Goal: Transaction & Acquisition: Purchase product/service

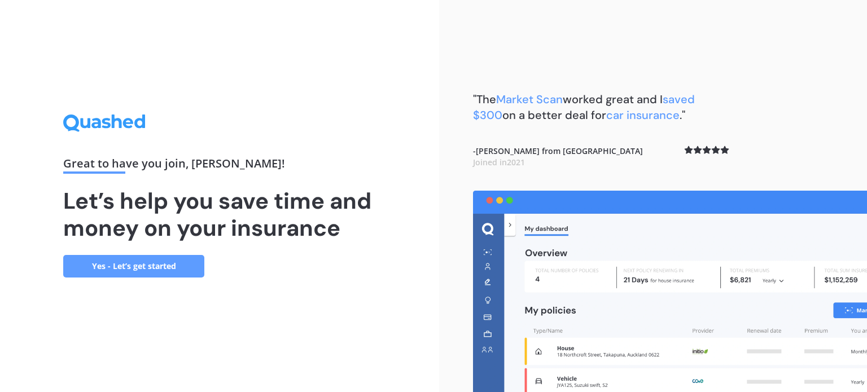
click at [137, 263] on link "Yes - Let’s get started" at bounding box center [133, 266] width 141 height 23
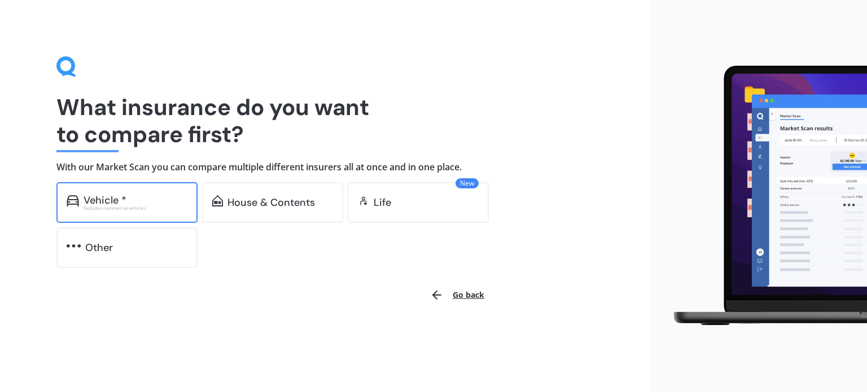
click at [156, 212] on div "Vehicle * Excludes commercial vehicles" at bounding box center [126, 202] width 141 height 41
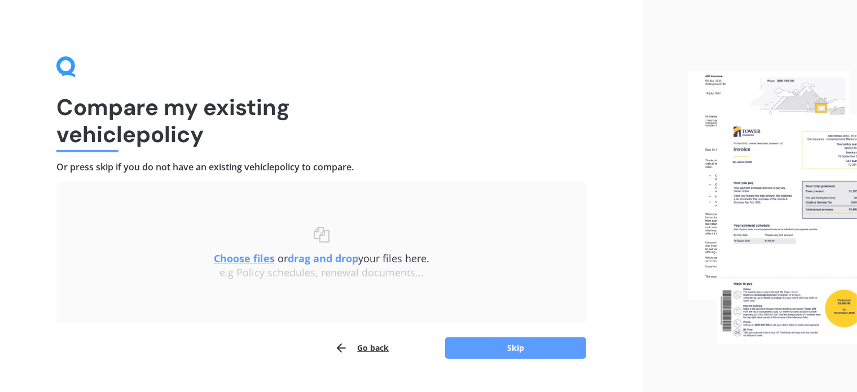
scroll to position [23, 0]
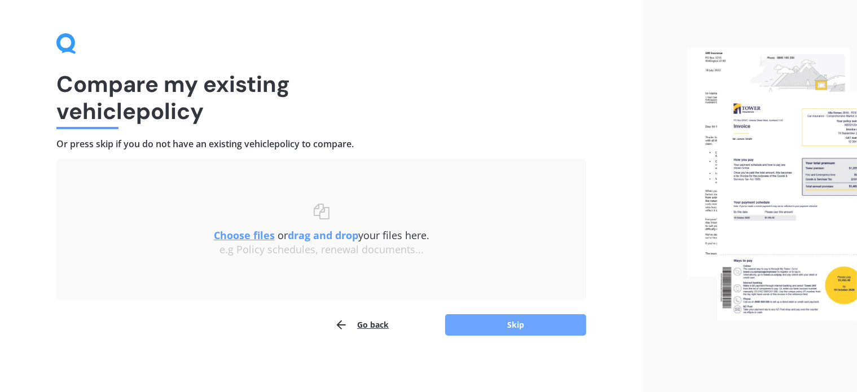
click at [479, 317] on button "Skip" at bounding box center [515, 324] width 141 height 21
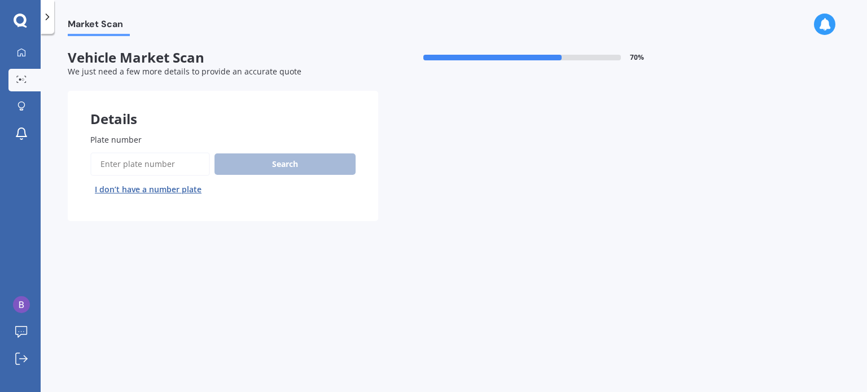
click at [130, 162] on input "Plate number" at bounding box center [150, 164] width 120 height 24
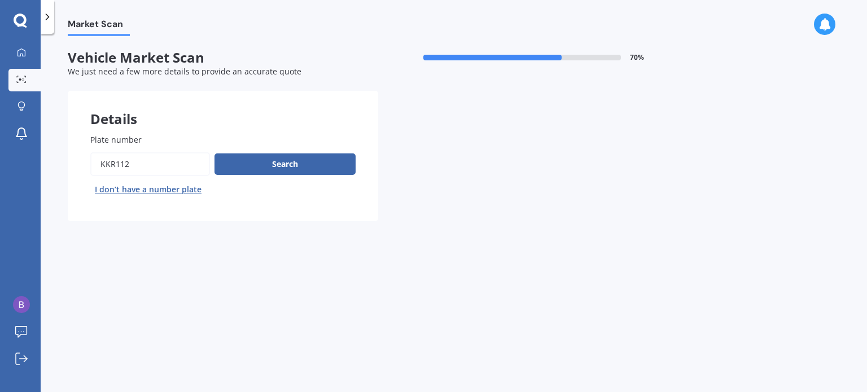
type input "kkr112"
click at [0, 0] on button "Next" at bounding box center [0, 0] width 0 height 0
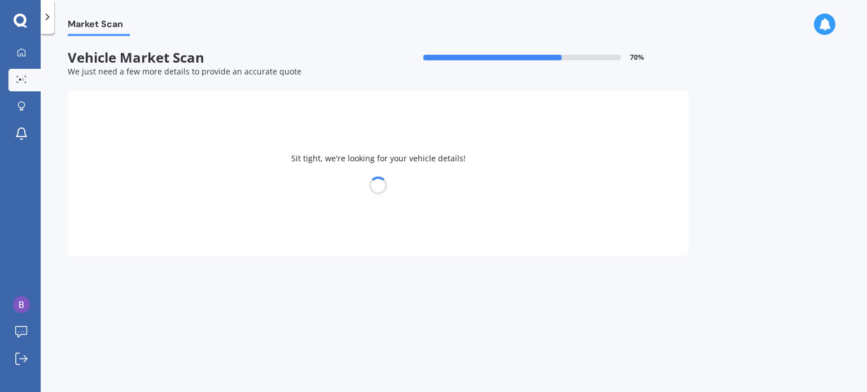
select select "HONDA"
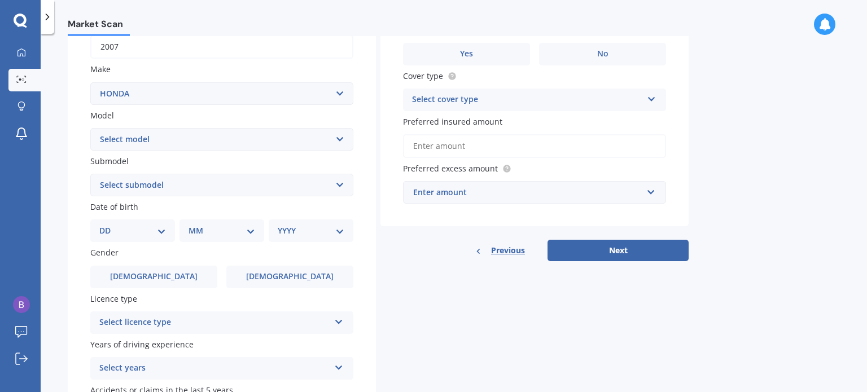
scroll to position [187, 0]
click at [235, 144] on select "Select model Accord Acty Acura Airwave Ascot Avancier Beat Capa City Civic Conc…" at bounding box center [221, 139] width 263 height 23
select select "CR-V"
click at [90, 128] on select "Select model Accord Acty Acura Airwave Ascot Avancier Beat Capa City Civic Conc…" at bounding box center [221, 139] width 263 height 23
click at [178, 194] on select "Select submodel (all other) 2WD 2WD Sport 7 1.5 2WD Touring 1.5 4WD AWD AWD Spo…" at bounding box center [221, 184] width 263 height 23
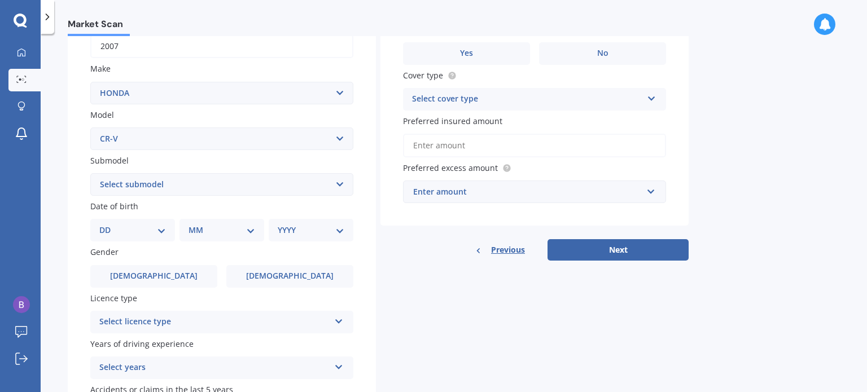
click at [72, 167] on div "Plate number Search I don’t have a number plate Year [DATE] Make Select make AC…" at bounding box center [222, 186] width 308 height 524
click at [159, 189] on select "Select submodel (all other) 2WD 2WD Sport 7 1.5 2WD Touring 1.5 4WD AWD AWD Spo…" at bounding box center [221, 184] width 263 height 23
select select "2WD"
click at [90, 174] on select "Select submodel (all other) 2WD 2WD Sport 7 1.5 2WD Touring 1.5 4WD AWD AWD Spo…" at bounding box center [221, 184] width 263 height 23
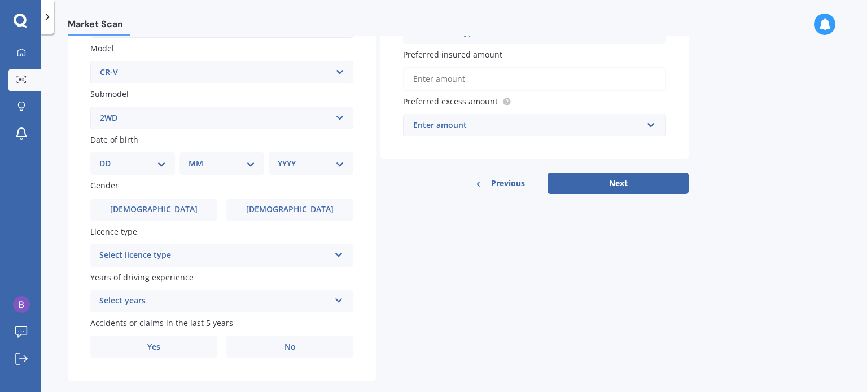
click at [127, 155] on div "DD 01 02 03 04 05 06 07 08 09 10 11 12 13 14 15 16 17 18 19 20 21 22 23 24 25 2…" at bounding box center [132, 163] width 85 height 23
click at [131, 164] on select "DD 01 02 03 04 05 06 07 08 09 10 11 12 13 14 15 16 17 18 19 20 21 22 23 24 25 2…" at bounding box center [132, 163] width 67 height 12
select select "26"
click at [108, 158] on select "DD 01 02 03 04 05 06 07 08 09 10 11 12 13 14 15 16 17 18 19 20 21 22 23 24 25 2…" at bounding box center [132, 163] width 67 height 12
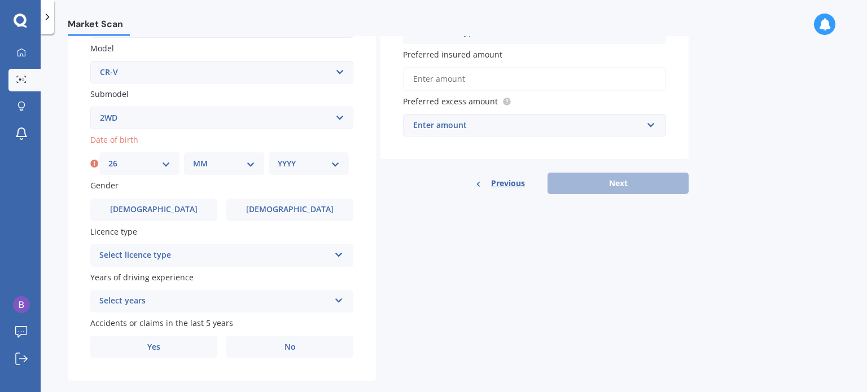
click at [213, 161] on select "MM 01 02 03 04 05 06 07 08 09 10 11 12" at bounding box center [224, 163] width 62 height 12
select select "04"
click at [193, 158] on select "MM 01 02 03 04 05 06 07 08 09 10 11 12" at bounding box center [224, 163] width 62 height 12
click at [295, 160] on select "YYYY 2025 2024 2023 2022 2021 2020 2019 2018 2017 2016 2015 2014 2013 2012 2011…" at bounding box center [309, 163] width 62 height 12
select select "1993"
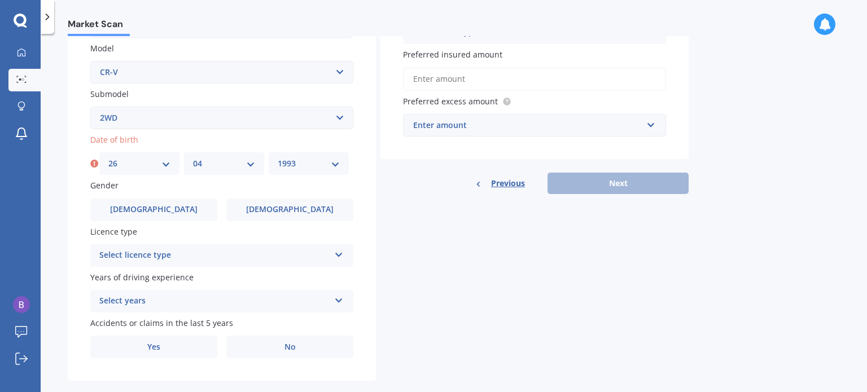
click at [278, 158] on select "YYYY 2025 2024 2023 2022 2021 2020 2019 2018 2017 2016 2015 2014 2013 2012 2011…" at bounding box center [309, 163] width 62 height 12
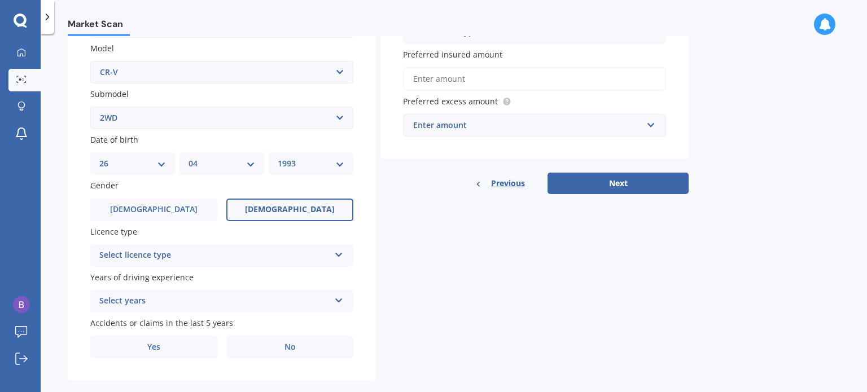
click at [296, 212] on span "[DEMOGRAPHIC_DATA]" at bounding box center [290, 210] width 90 height 10
click at [0, 0] on input "[DEMOGRAPHIC_DATA]" at bounding box center [0, 0] width 0 height 0
click at [210, 260] on div "Select licence type" at bounding box center [214, 256] width 230 height 14
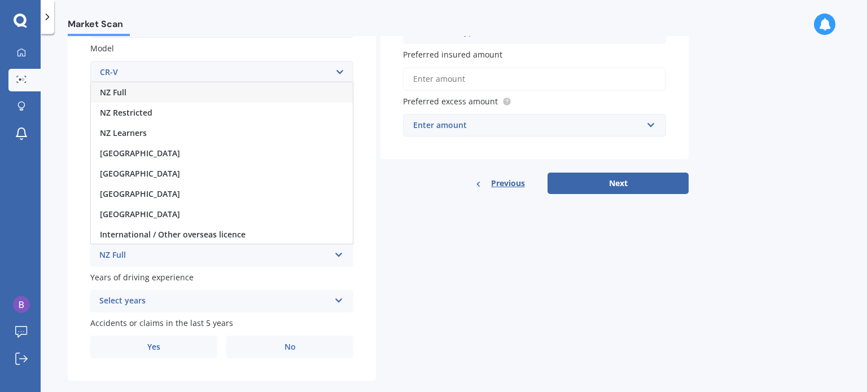
click at [205, 98] on div "NZ Full" at bounding box center [222, 92] width 262 height 20
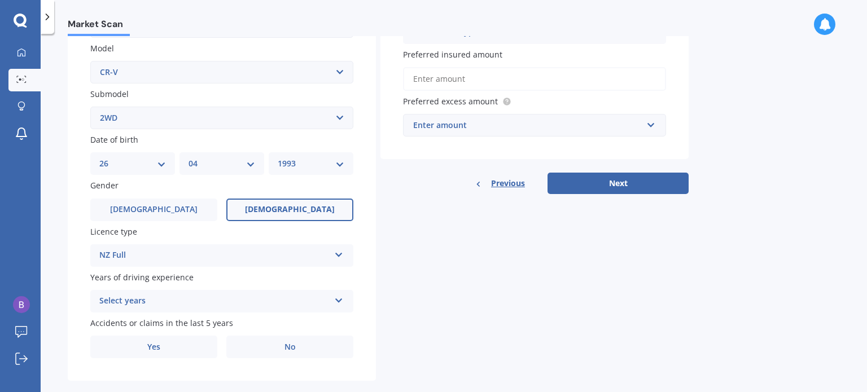
scroll to position [273, 0]
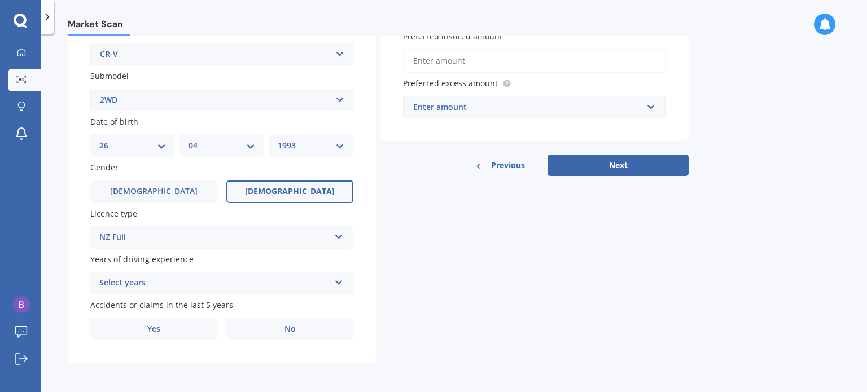
click at [193, 280] on div "Select years" at bounding box center [214, 284] width 230 height 14
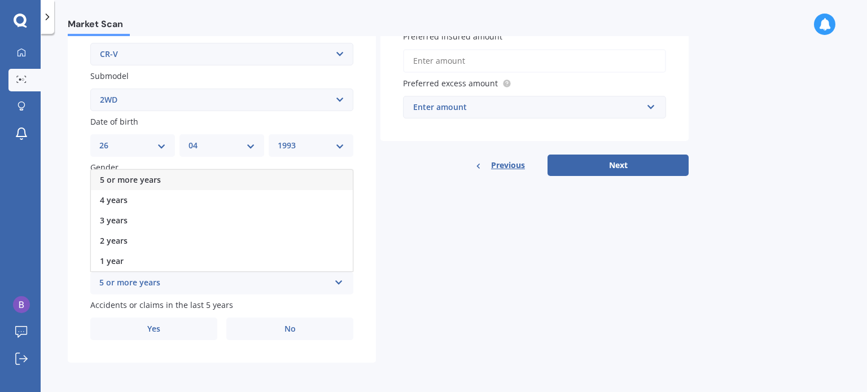
click at [181, 182] on div "5 or more years" at bounding box center [222, 180] width 262 height 20
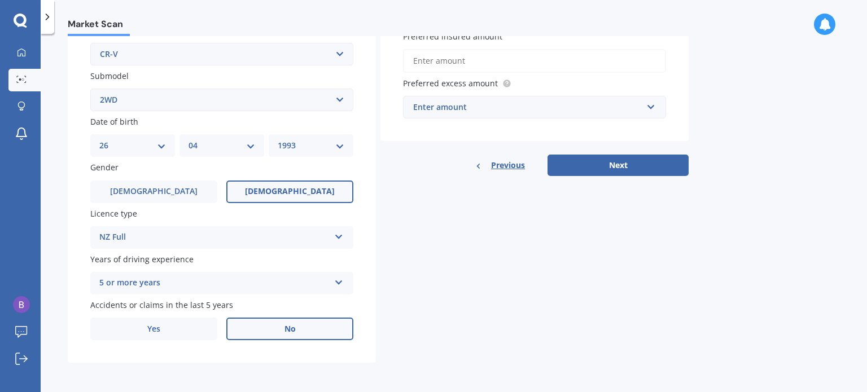
click at [257, 329] on label "No" at bounding box center [289, 329] width 127 height 23
click at [0, 0] on input "No" at bounding box center [0, 0] width 0 height 0
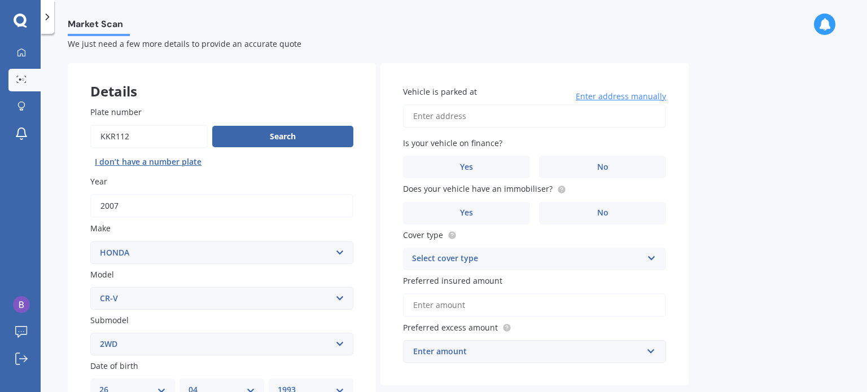
scroll to position [27, 0]
click at [454, 123] on input "Vehicle is parked at" at bounding box center [534, 117] width 263 height 24
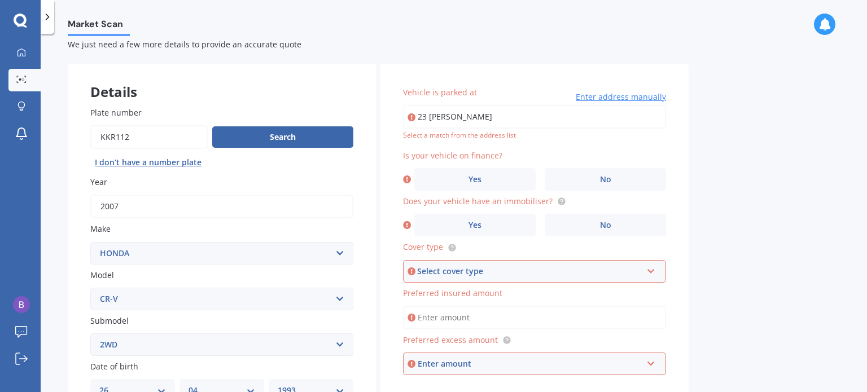
type input "[STREET_ADDRESS][PERSON_NAME]"
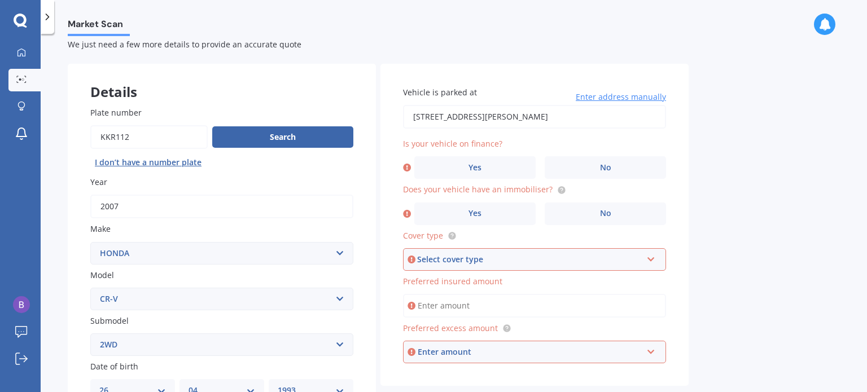
click at [578, 150] on label "Is your vehicle on finance?" at bounding box center [532, 144] width 258 height 12
click at [578, 161] on label "No" at bounding box center [605, 167] width 121 height 23
click at [0, 0] on input "No" at bounding box center [0, 0] width 0 height 0
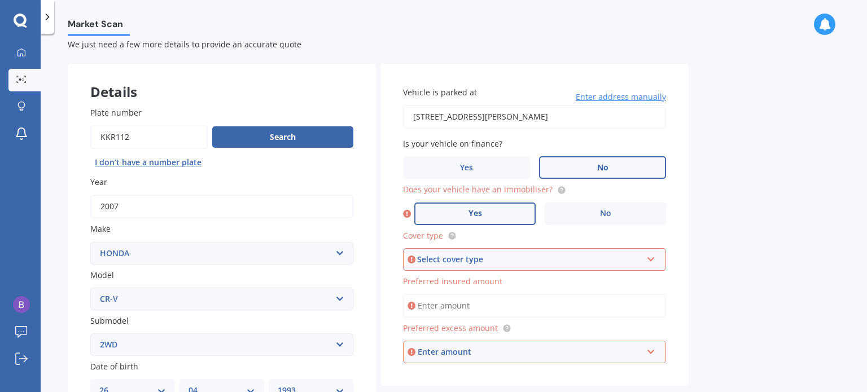
click at [499, 216] on label "Yes" at bounding box center [474, 214] width 121 height 23
click at [0, 0] on input "Yes" at bounding box center [0, 0] width 0 height 0
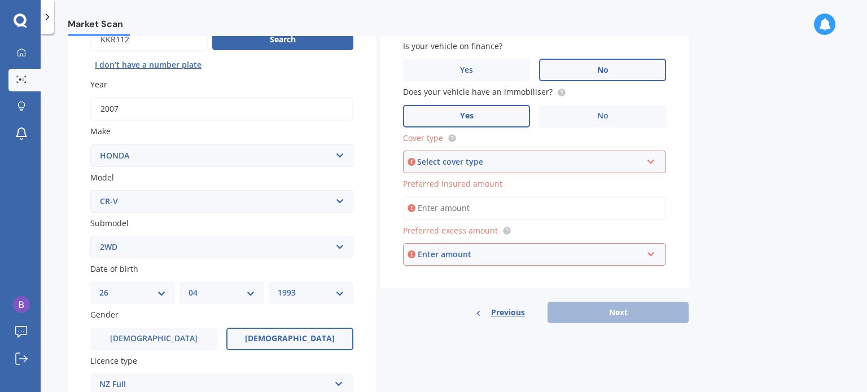
scroll to position [131, 0]
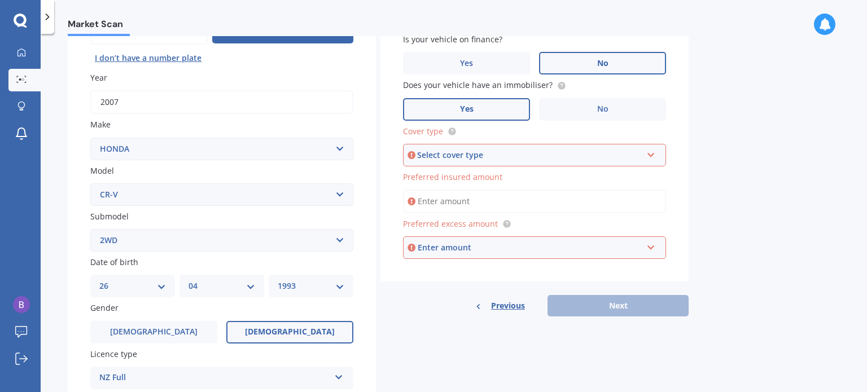
click at [508, 148] on div "Select cover type Comprehensive Third Party, Fire & Theft Third Party" at bounding box center [534, 155] width 263 height 23
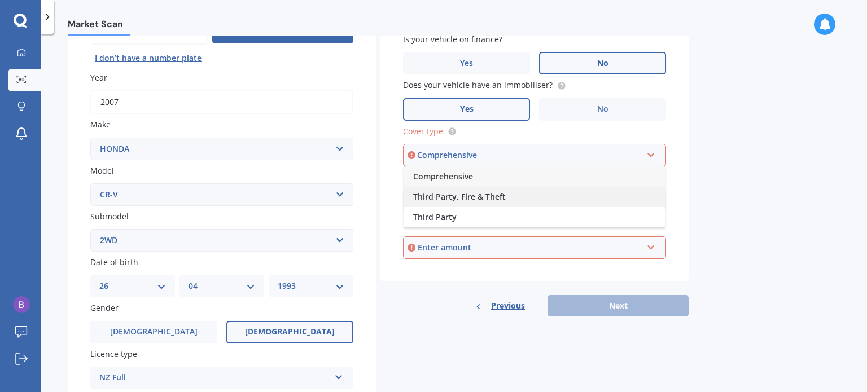
click at [502, 187] on div "Third Party, Fire & Theft" at bounding box center [534, 197] width 261 height 20
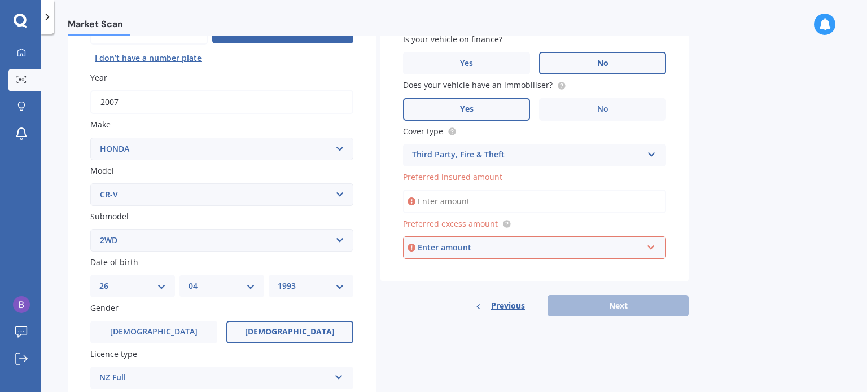
click at [503, 159] on div "Third Party, Fire & Theft" at bounding box center [527, 155] width 230 height 14
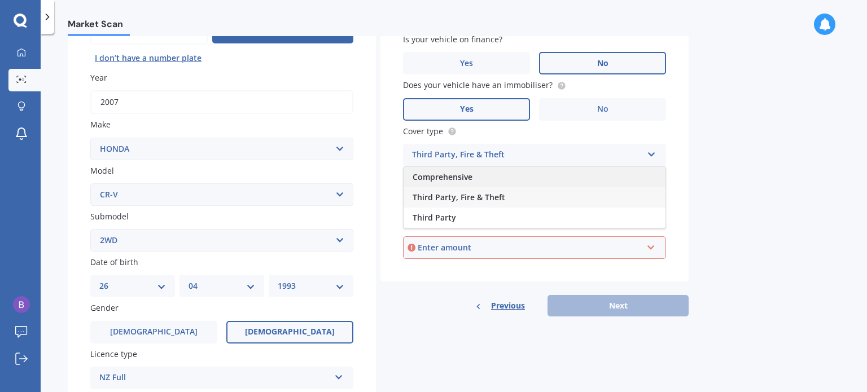
click at [499, 169] on div "Comprehensive" at bounding box center [534, 177] width 262 height 20
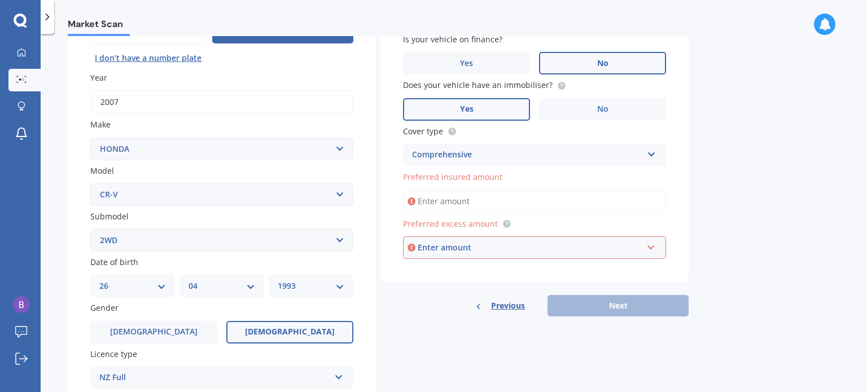
click at [497, 200] on input "Preferred insured amount" at bounding box center [534, 202] width 263 height 24
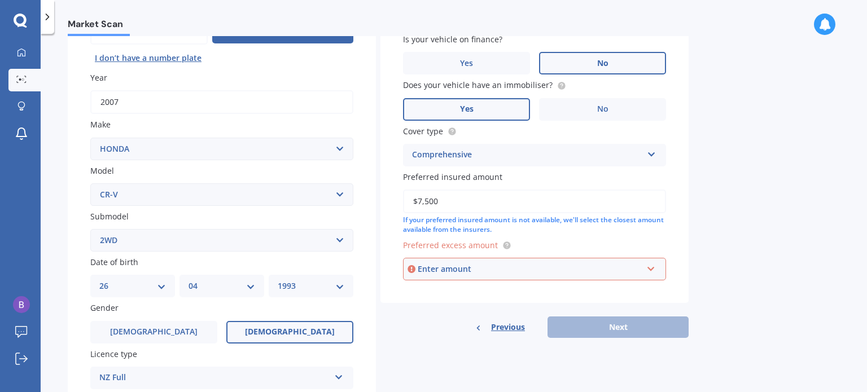
type input "$7,500"
click at [545, 244] on label "Preferred excess amount" at bounding box center [532, 245] width 258 height 12
click at [530, 269] on div "Enter amount" at bounding box center [530, 269] width 225 height 12
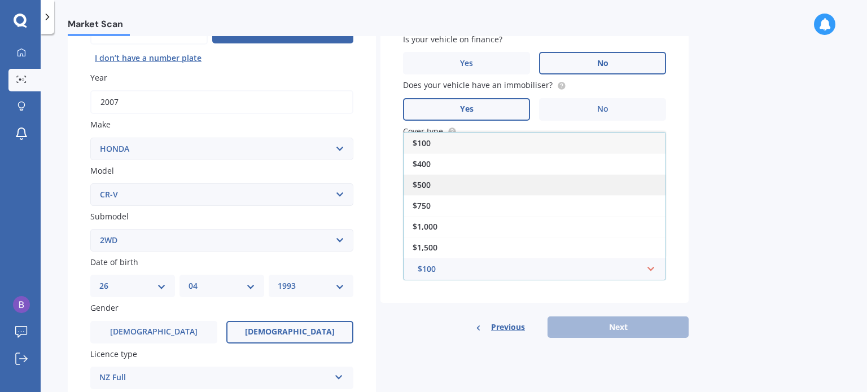
click at [529, 187] on div "$500" at bounding box center [534, 184] width 262 height 21
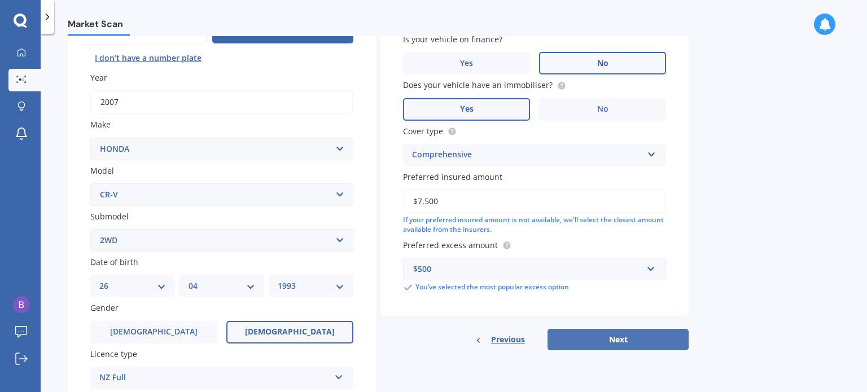
click at [599, 341] on button "Next" at bounding box center [617, 339] width 141 height 21
select select "26"
select select "04"
select select "1993"
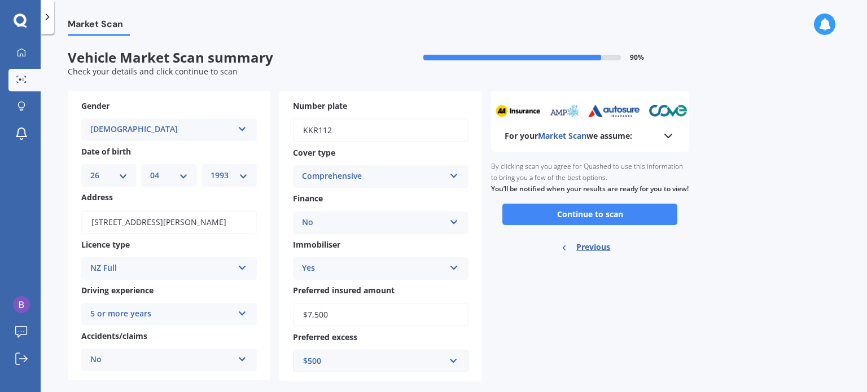
scroll to position [19, 0]
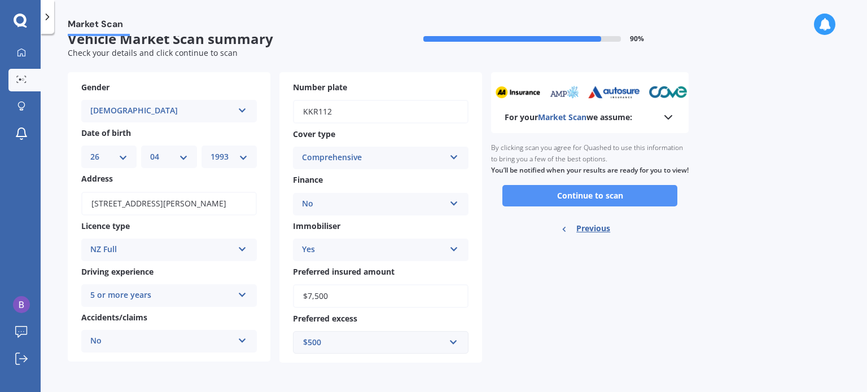
click at [620, 202] on button "Continue to scan" at bounding box center [589, 195] width 175 height 21
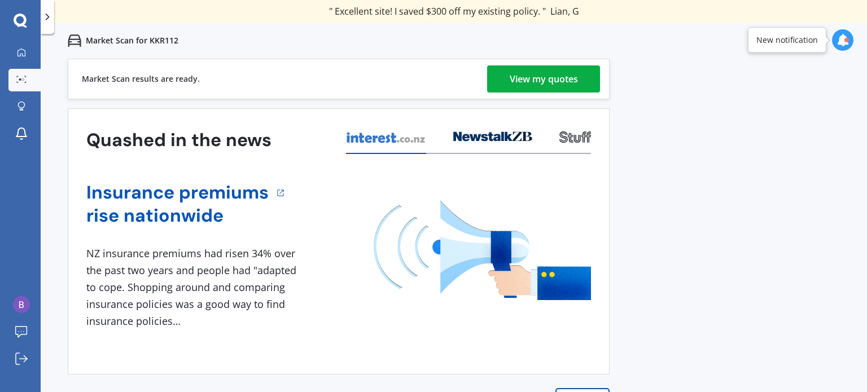
click at [548, 74] on div "View my quotes" at bounding box center [544, 78] width 68 height 27
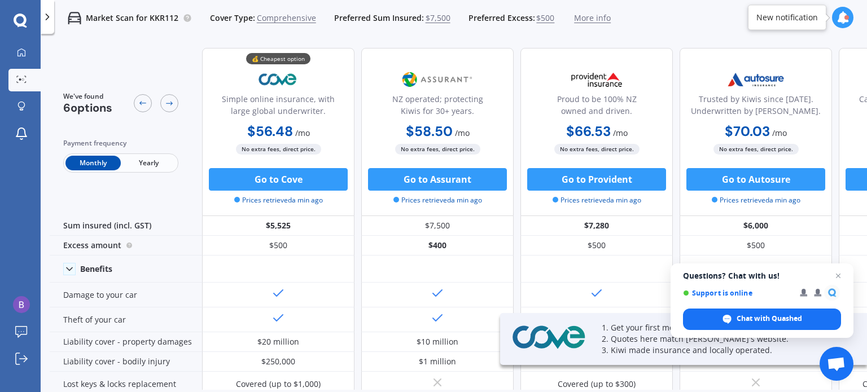
click at [146, 168] on span "Yearly" at bounding box center [148, 163] width 55 height 15
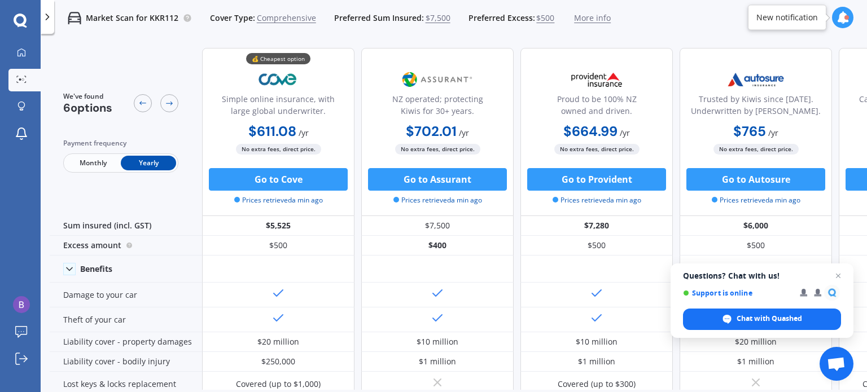
click at [840, 267] on span "Questions? Chat with us! Support is online Chat with Quashed" at bounding box center [761, 301] width 183 height 74
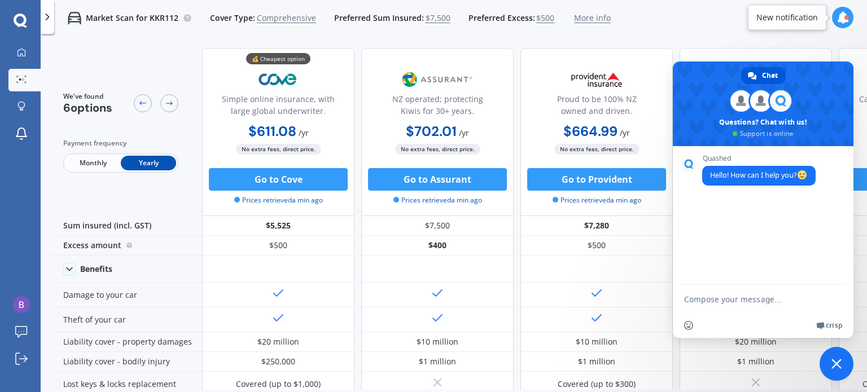
click at [551, 38] on div "Market Scan for KKR112 Cover Type: Comprehensive Preferred Sum Insured: $7,500 …" at bounding box center [454, 232] width 826 height 392
click at [835, 361] on span "Close chat" at bounding box center [836, 364] width 10 height 10
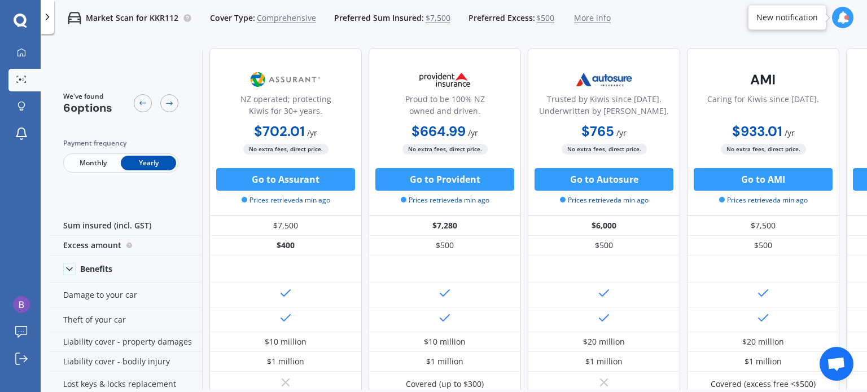
scroll to position [0, 153]
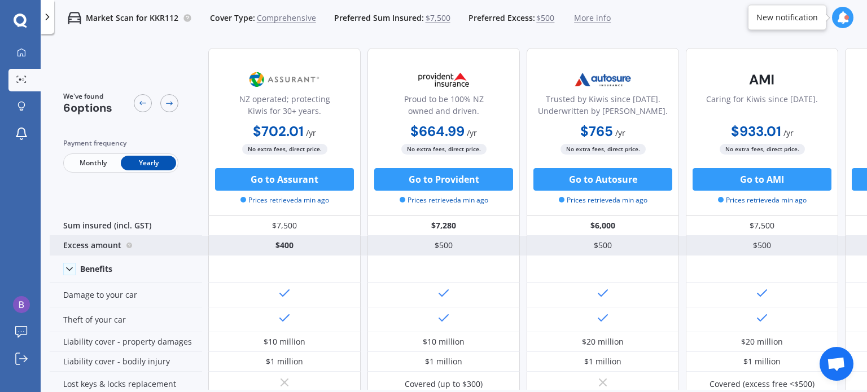
click at [722, 245] on div "$500" at bounding box center [762, 246] width 152 height 20
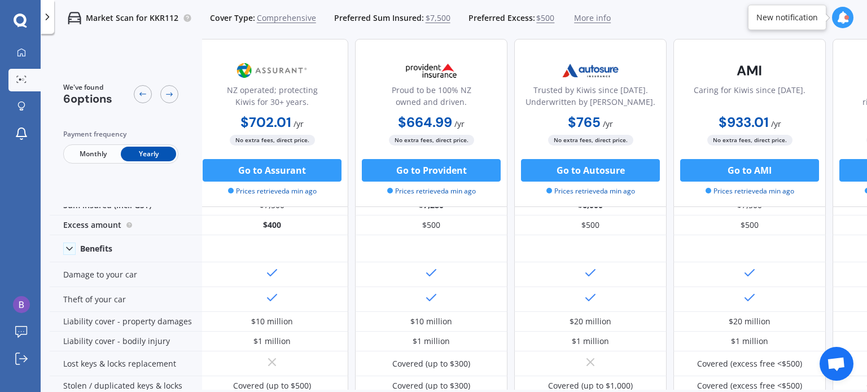
scroll to position [0, 165]
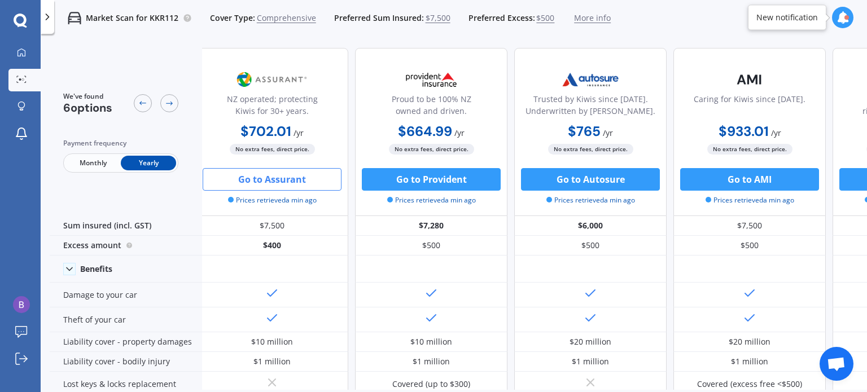
click at [258, 177] on button "Go to Assurant" at bounding box center [272, 179] width 139 height 23
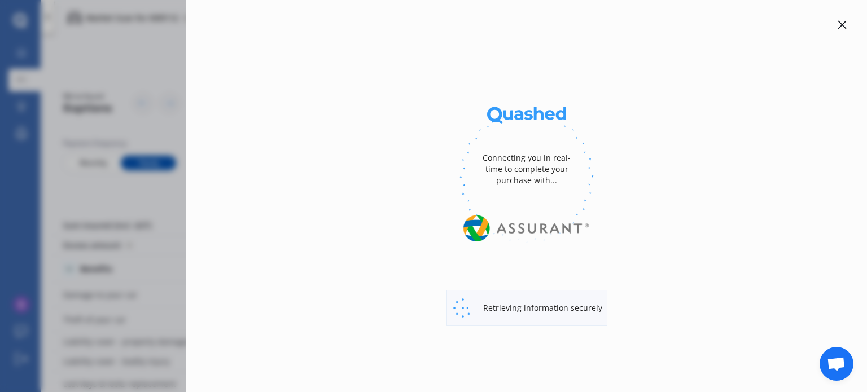
select select "Yearly"
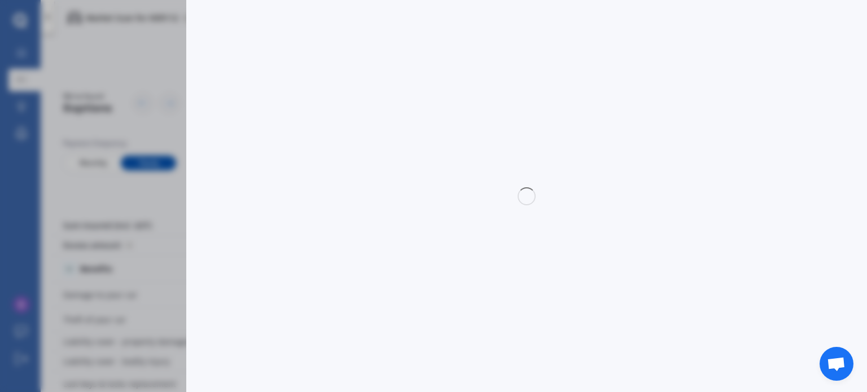
select select "full"
select select "0"
select select "[GEOGRAPHIC_DATA]"
select select "HONDA"
select select "CR-V"
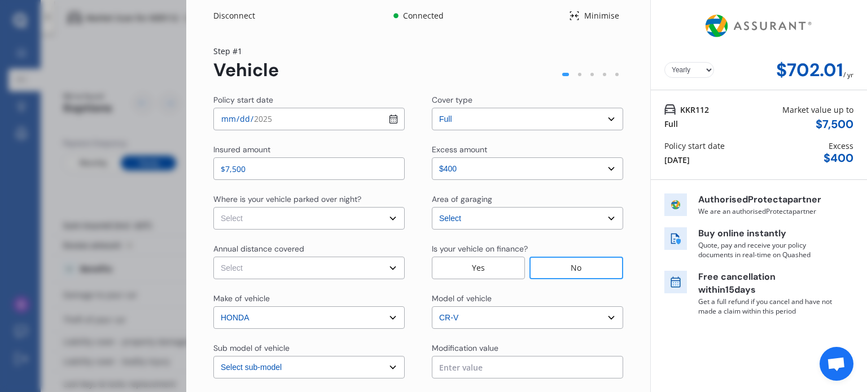
select select "2WD"
click at [366, 221] on select "Select In a garage On own property On street or road" at bounding box center [308, 218] width 191 height 23
select select "On own property"
click at [213, 207] on select "Select In a garage On own property On street or road" at bounding box center [308, 218] width 191 height 23
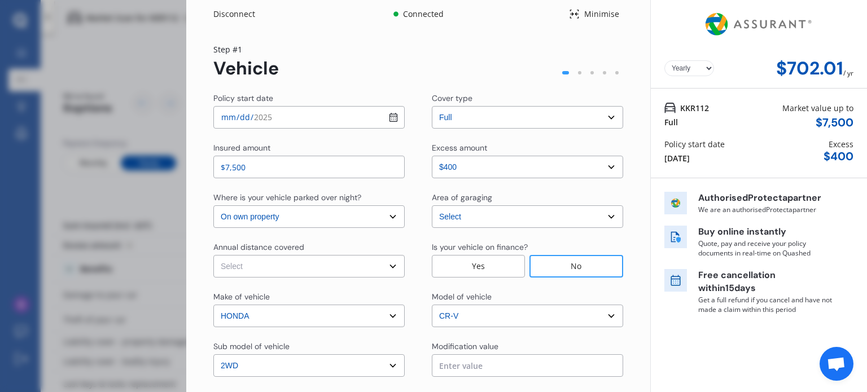
scroll to position [0, 0]
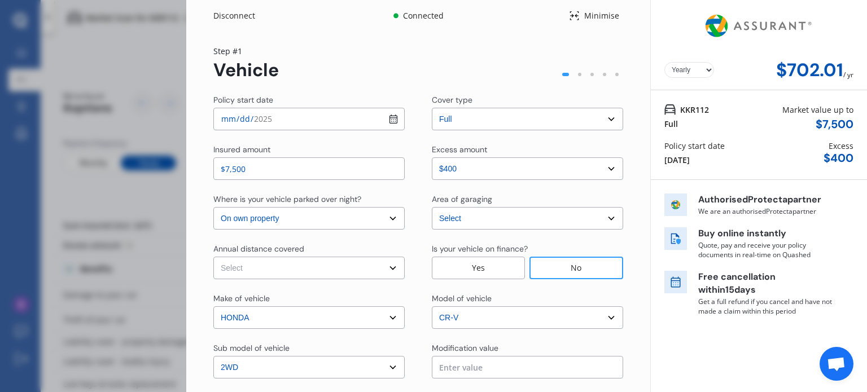
click at [466, 372] on input "text" at bounding box center [527, 367] width 191 height 23
type input "$0.00"
click at [611, 230] on div "Policy start date [DATE] Cover type Select cover type 3rd Party 3rd Party Fire …" at bounding box center [418, 281] width 410 height 375
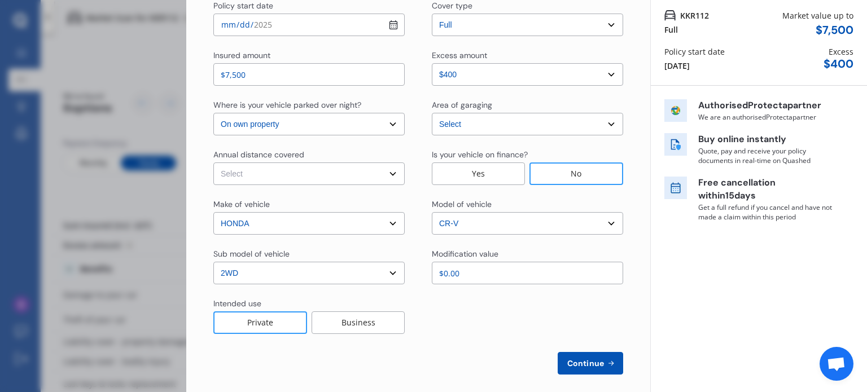
scroll to position [102, 0]
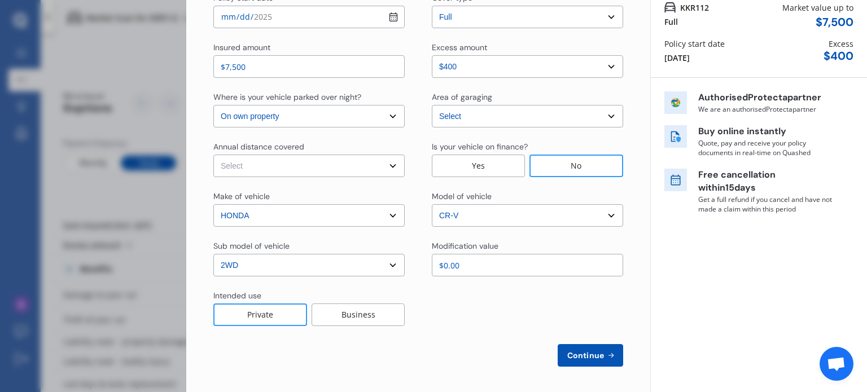
click at [585, 355] on span "Continue" at bounding box center [585, 355] width 41 height 9
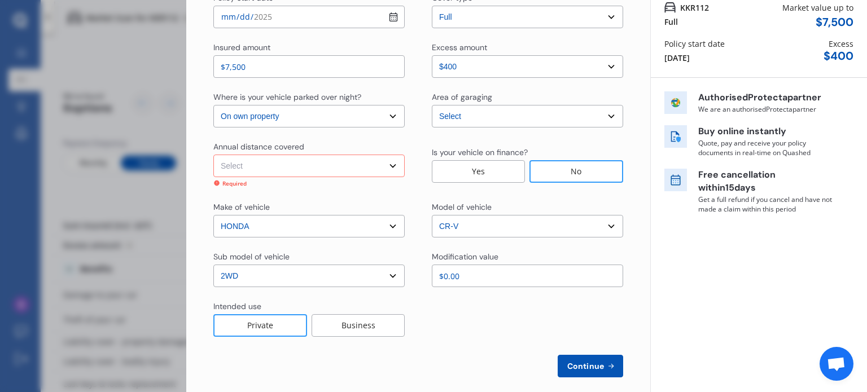
scroll to position [104, 0]
click at [349, 161] on select "Select Low (less than 15,000km per year) Average (15,000-30,000km per year) Hig…" at bounding box center [308, 164] width 191 height 23
select select "15000"
click at [213, 153] on select "Select Low (less than 15,000km per year) Average (15,000-30,000km per year) Hig…" at bounding box center [308, 164] width 191 height 23
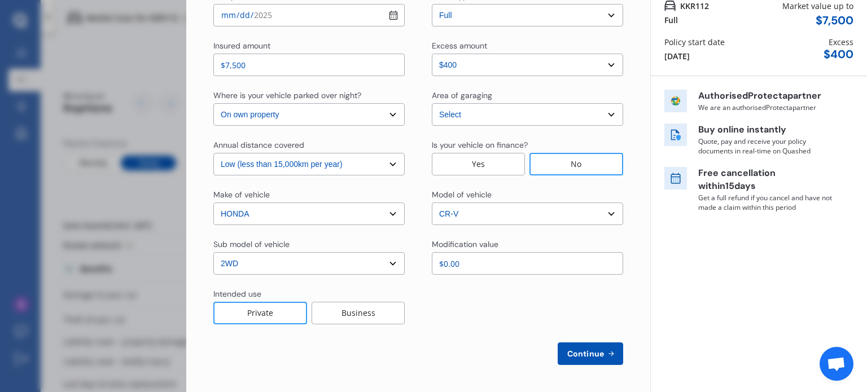
click at [587, 357] on span "Continue" at bounding box center [585, 353] width 41 height 9
select select "Miss"
select select "26"
select select "04"
select select "1993"
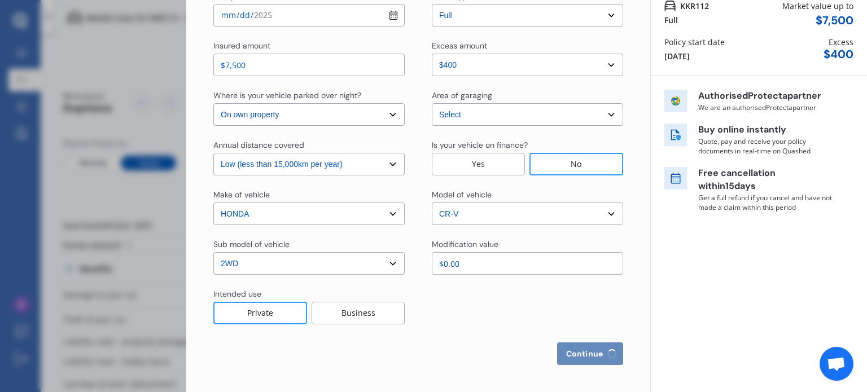
select select "full"
select select "more than 4 years"
select select "[GEOGRAPHIC_DATA]"
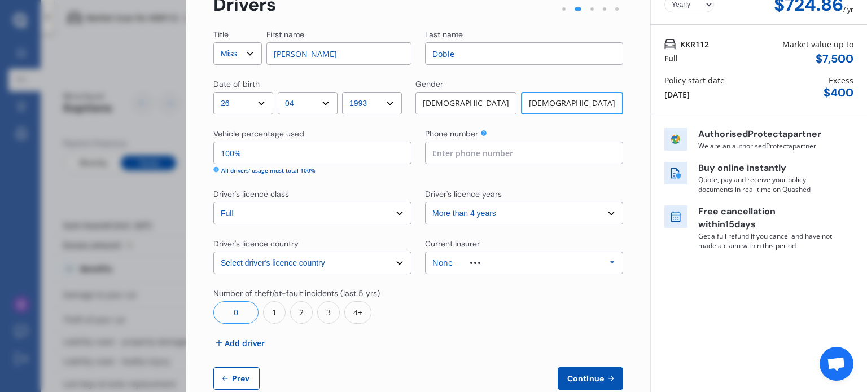
scroll to position [66, 0]
click at [496, 223] on select "Select driver's licence years Less than 1 year 1-2 years 2-4 years More than 4 …" at bounding box center [524, 212] width 198 height 23
click at [425, 201] on select "Select driver's licence years Less than 1 year 1-2 years 2-4 years More than 4 …" at bounding box center [524, 212] width 198 height 23
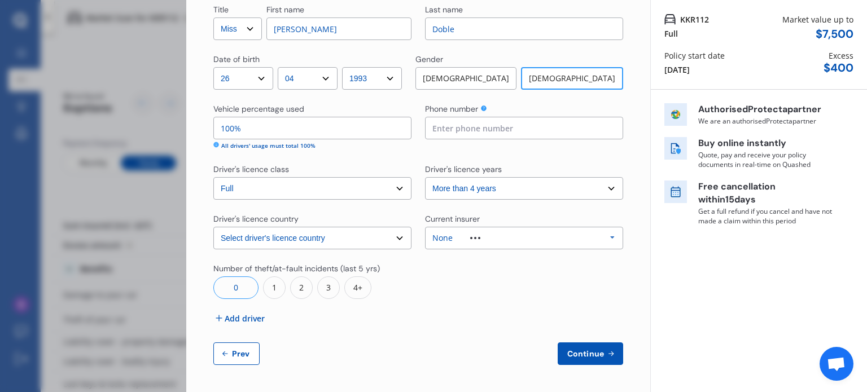
click at [242, 318] on span "Add driver" at bounding box center [245, 319] width 40 height 12
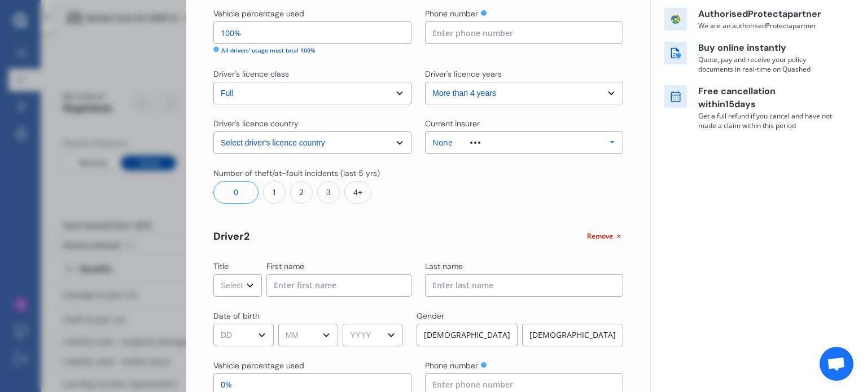
scroll to position [204, 0]
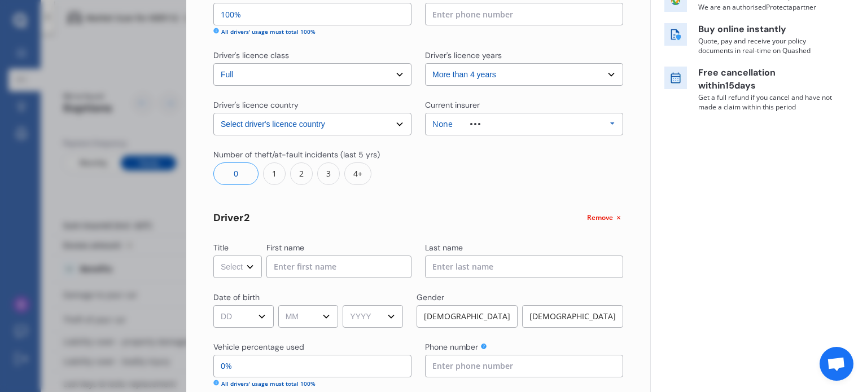
click at [237, 277] on select "Select Mr Mrs Miss Ms Dr" at bounding box center [237, 267] width 49 height 23
select select "Mr"
click at [213, 256] on select "Select Mr Mrs Miss Ms Dr" at bounding box center [237, 267] width 49 height 23
click at [284, 272] on input at bounding box center [338, 267] width 145 height 23
type input "[PERSON_NAME]"
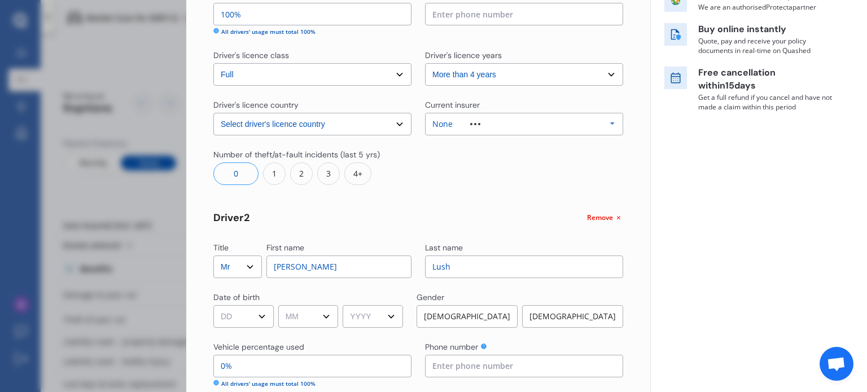
type input "Lush"
click at [241, 315] on select "DD 01 02 03 04 05 06 07 08 09 10 11 12 13 14 15 16 17 18 19 20 21 22 23 24 25 2…" at bounding box center [243, 316] width 60 height 23
click at [213, 305] on select "DD 01 02 03 04 05 06 07 08 09 10 11 12 13 14 15 16 17 18 19 20 21 22 23 24 25 2…" at bounding box center [243, 316] width 60 height 23
select select "09"
click at [306, 322] on select "MM 01 02 03 04 05 06 07 08 09 10 11 12" at bounding box center [308, 316] width 60 height 23
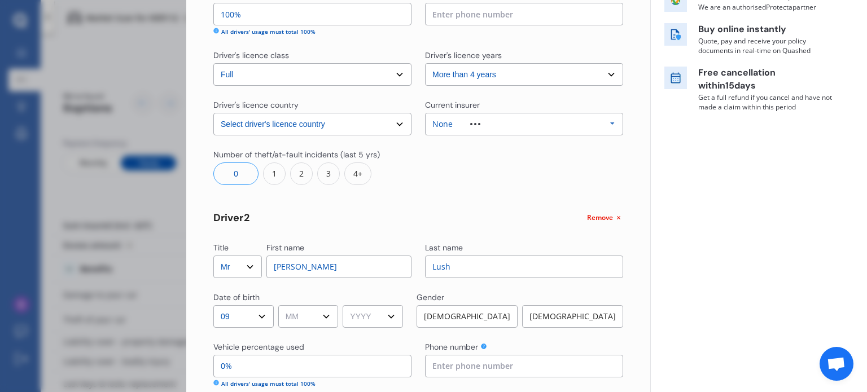
select select "03"
click at [280, 305] on select "MM 01 02 03 04 05 06 07 08 09 10 11 12" at bounding box center [308, 316] width 60 height 23
click at [374, 311] on select "YYYY 2009 2008 2007 2006 2005 2004 2003 2002 2001 2000 1999 1998 1997 1996 1995…" at bounding box center [373, 316] width 60 height 23
select select "1995"
click at [346, 305] on select "YYYY 2009 2008 2007 2006 2005 2004 2003 2002 2001 2000 1999 1998 1997 1996 1995…" at bounding box center [373, 316] width 60 height 23
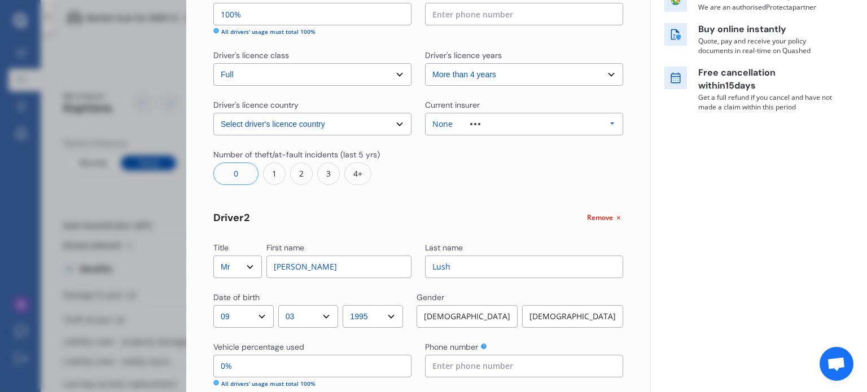
click at [407, 235] on div "Title Select Mr Mrs Miss Ms Dr First name [PERSON_NAME] Last name [PERSON_NAME]…" at bounding box center [418, 246] width 410 height 713
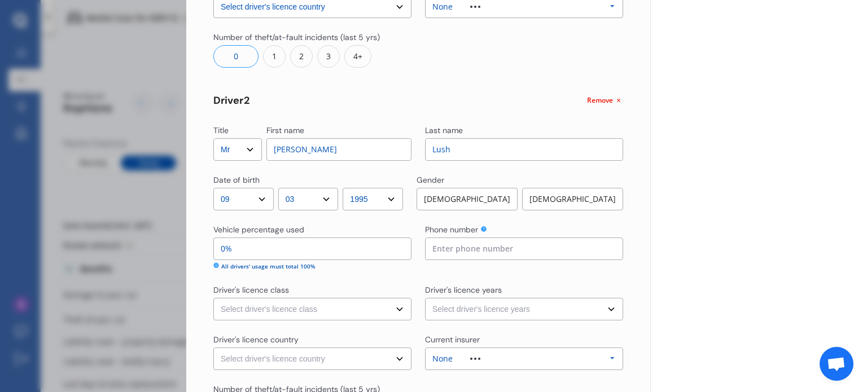
scroll to position [342, 0]
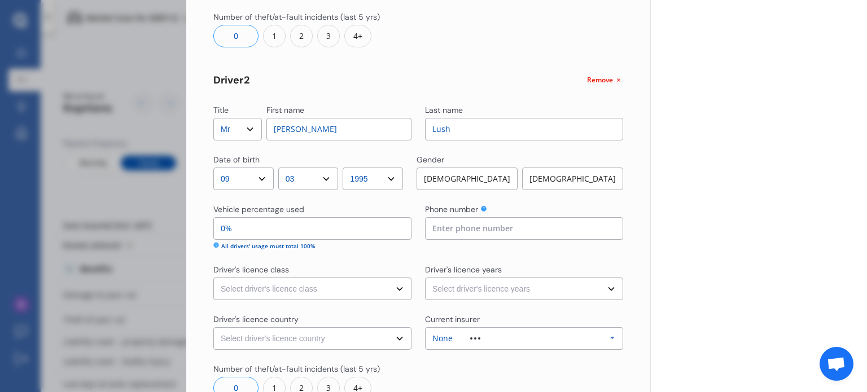
click at [457, 177] on div "[DEMOGRAPHIC_DATA]" at bounding box center [466, 179] width 101 height 23
click at [365, 231] on input "0%" at bounding box center [312, 228] width 198 height 23
type input "95%"
type input "5%"
type input "50%"
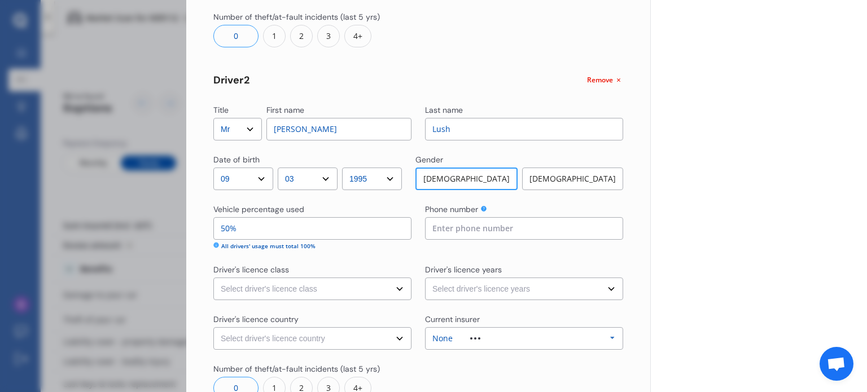
type input "50%"
click at [350, 206] on div "Vehicle percentage used" at bounding box center [312, 211] width 198 height 14
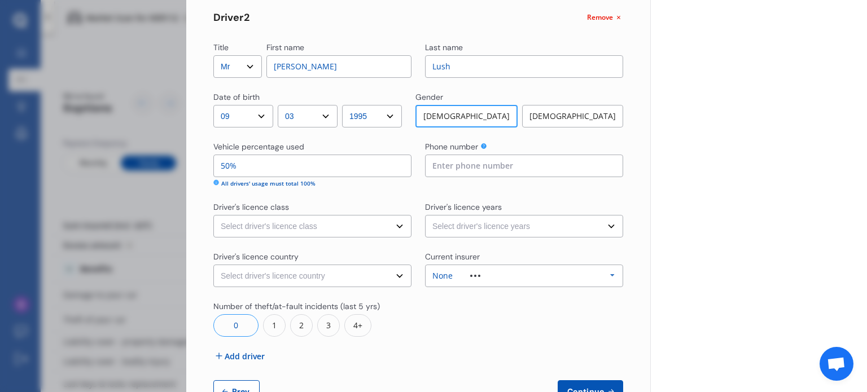
scroll to position [405, 0]
click at [334, 221] on select "Select driver's licence class None Learner Restricted Full" at bounding box center [312, 225] width 198 height 23
click at [300, 305] on div "Number of theft/at-fault incidents (last 5 yrs)" at bounding box center [296, 305] width 166 height 11
click at [366, 224] on select "Select driver's licence class None Learner Restricted Full" at bounding box center [312, 225] width 198 height 23
select select "full"
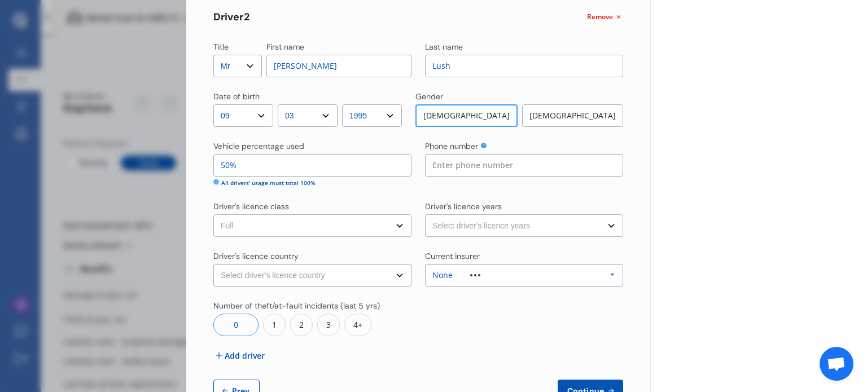
click at [213, 214] on select "Select driver's licence class None Learner Restricted Full" at bounding box center [312, 225] width 198 height 23
click at [293, 285] on select "Select driver's licence country [GEOGRAPHIC_DATA] [GEOGRAPHIC_DATA] [GEOGRAPHIC…" at bounding box center [312, 275] width 198 height 23
select select "[GEOGRAPHIC_DATA]"
click at [213, 264] on select "Select driver's licence country [GEOGRAPHIC_DATA] [GEOGRAPHIC_DATA] [GEOGRAPHIC…" at bounding box center [312, 275] width 198 height 23
click at [459, 229] on select "Select driver's licence years Less than 1 year 1-2 years 2-4 years More than 4 …" at bounding box center [524, 225] width 198 height 23
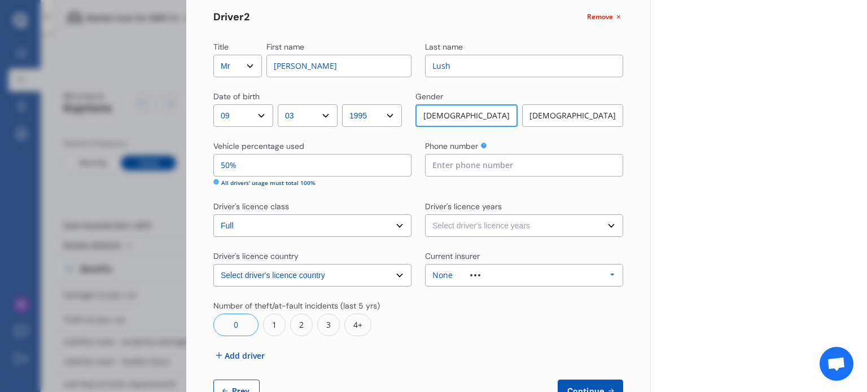
select select "more than 4 years"
click at [425, 214] on select "Select driver's licence years Less than 1 year 1-2 years 2-4 years More than 4 …" at bounding box center [524, 225] width 198 height 23
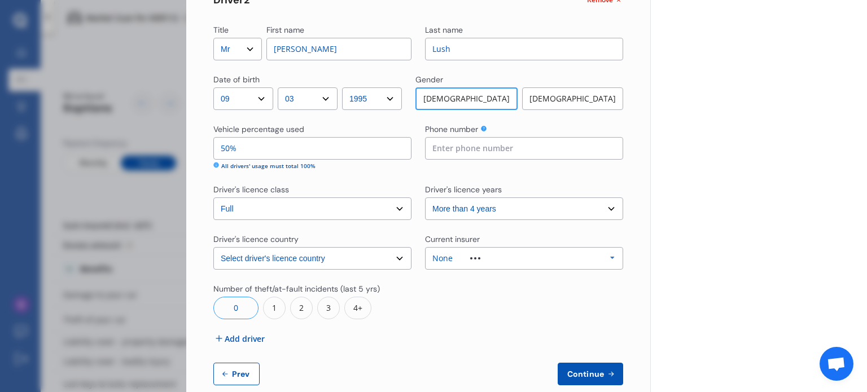
scroll to position [435, 0]
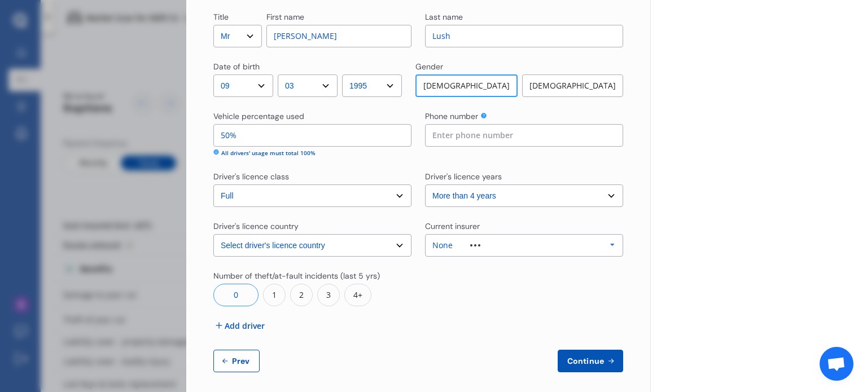
click at [518, 245] on div "None Allianz AAI AMI IAG - NZI/State [PERSON_NAME] Vero Unknown Other Insurer N…" at bounding box center [524, 245] width 198 height 23
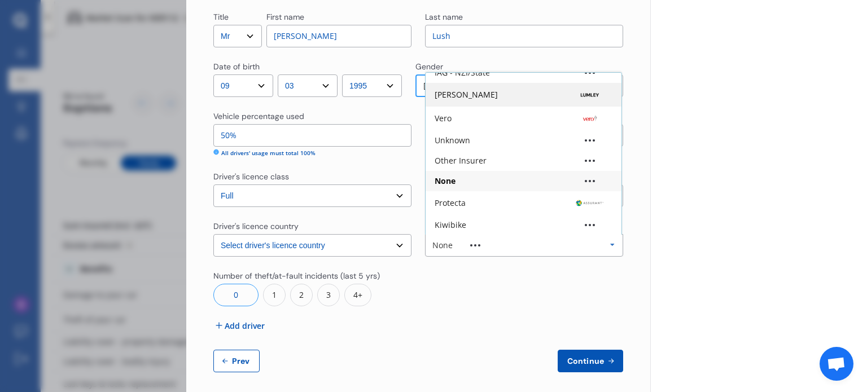
scroll to position [0, 0]
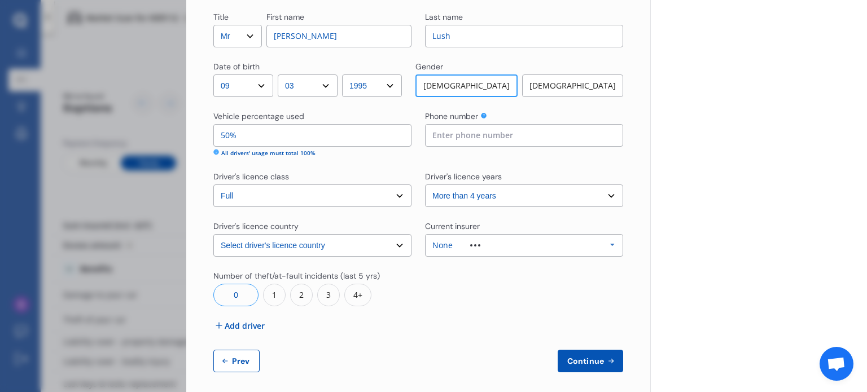
click at [500, 322] on div "Title Select Mr Mrs Miss Ms Dr First name [PERSON_NAME] Last name [PERSON_NAME]…" at bounding box center [418, 15] width 410 height 713
click at [586, 371] on button "Continue" at bounding box center [590, 361] width 65 height 23
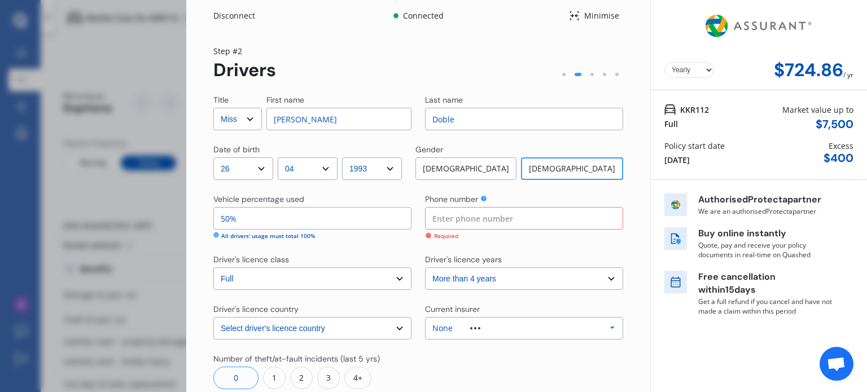
click at [528, 224] on input at bounding box center [524, 218] width 198 height 23
drag, startPoint x: 528, startPoint y: 224, endPoint x: 366, endPoint y: 221, distance: 162.0
type input "02040100243"
click at [366, 221] on div "Vehicle percentage used 50% All drivers' usage must total 100% Phone number [PH…" at bounding box center [418, 217] width 410 height 47
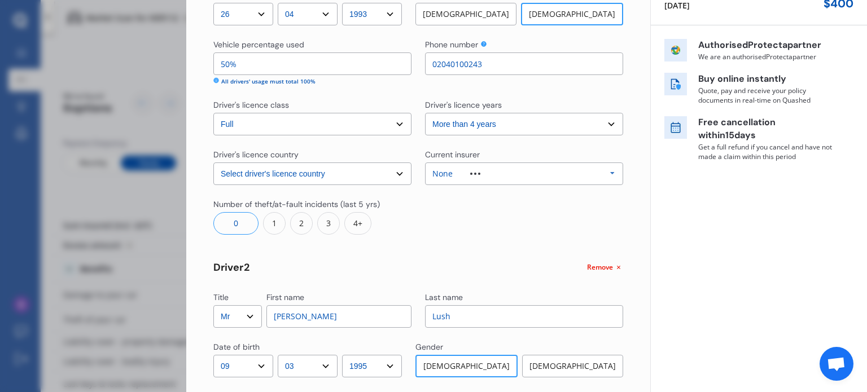
scroll to position [386, 0]
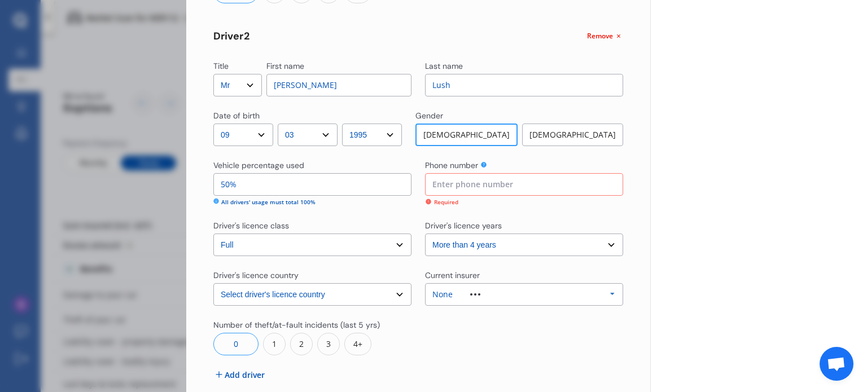
click at [482, 186] on input at bounding box center [524, 184] width 198 height 23
paste input "0"
click at [482, 186] on input at bounding box center [524, 184] width 198 height 23
type input "02040100247"
click at [627, 166] on div "Yearly Monthly $724.86 / yr Step # 2 Drivers Title Select Mr Mrs Miss Ms Dr Fir…" at bounding box center [418, 47] width 464 height 803
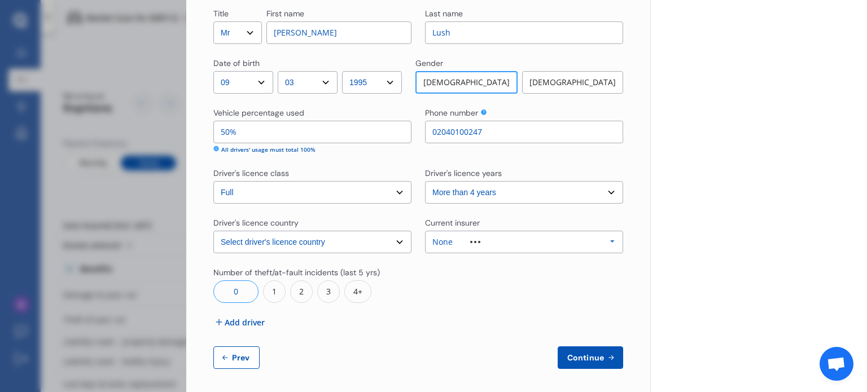
scroll to position [439, 0]
click at [592, 351] on button "Continue" at bounding box center [590, 357] width 65 height 23
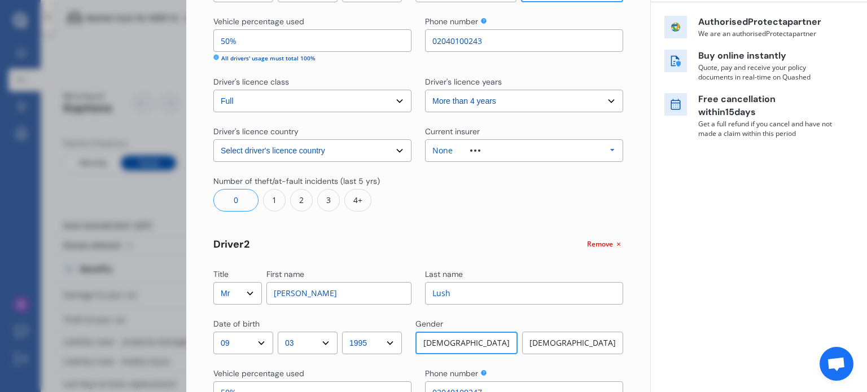
scroll to position [0, 0]
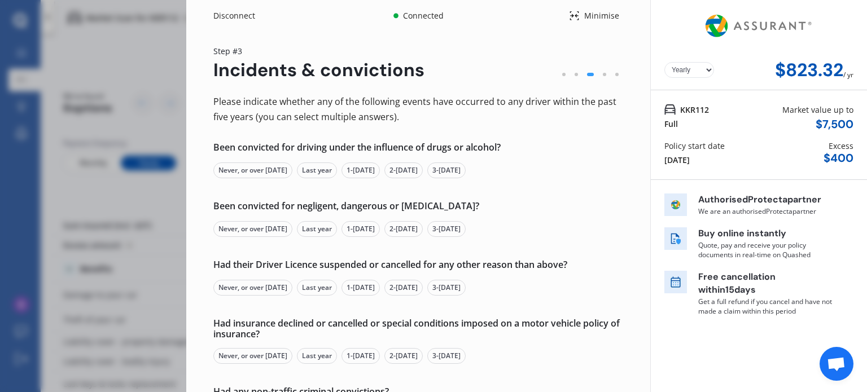
click at [257, 173] on div "Never, or over [DATE]" at bounding box center [252, 171] width 79 height 16
click at [247, 232] on div "Never, or over [DATE]" at bounding box center [252, 229] width 79 height 16
click at [238, 284] on div "Never, or over [DATE]" at bounding box center [252, 288] width 79 height 16
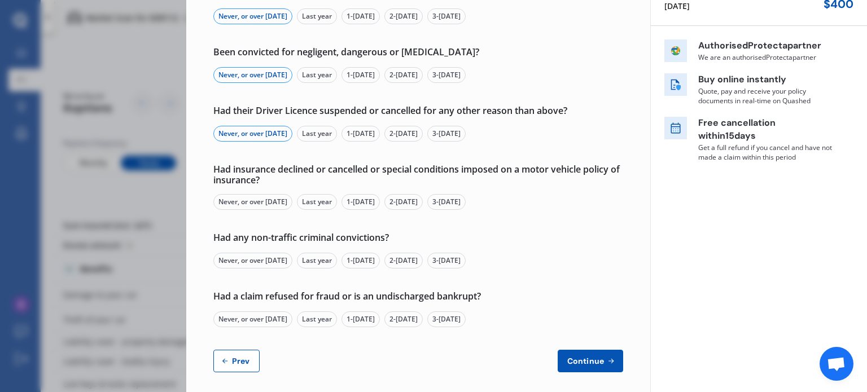
scroll to position [161, 0]
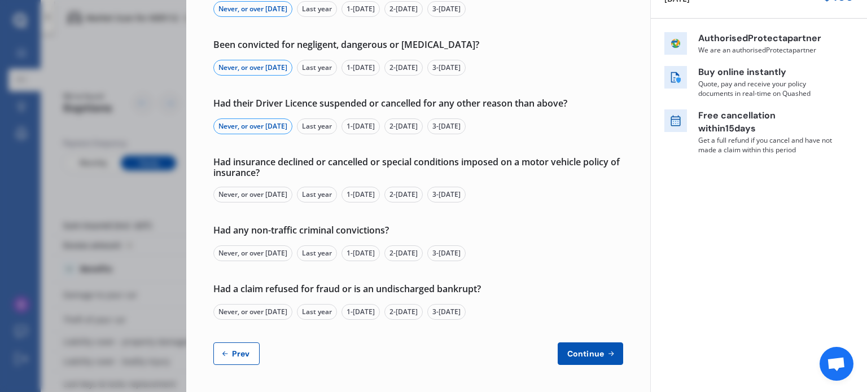
click at [253, 193] on div "Never, or over [DATE]" at bounding box center [252, 195] width 79 height 16
click at [248, 248] on div "Never, or over [DATE]" at bounding box center [252, 253] width 79 height 16
click at [245, 307] on div "Never, or over [DATE]" at bounding box center [252, 312] width 79 height 16
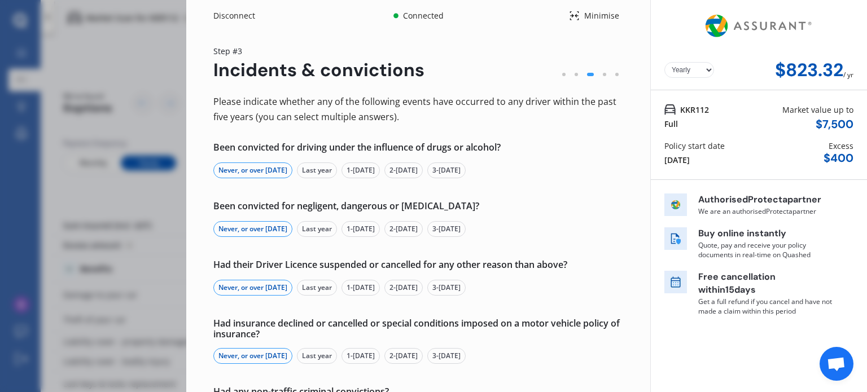
scroll to position [133, 0]
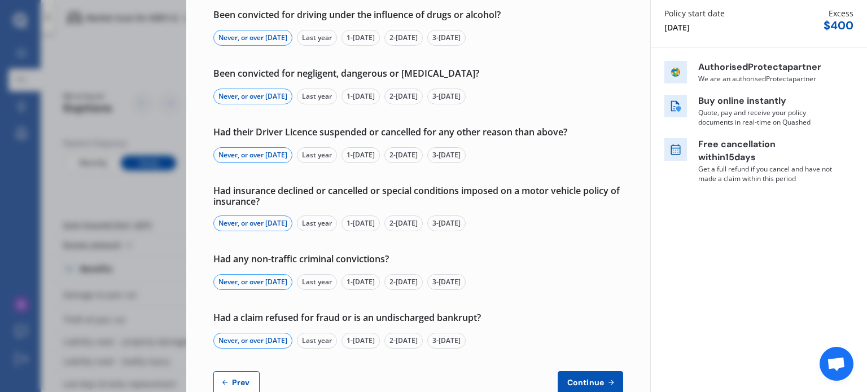
click at [589, 378] on span "Continue" at bounding box center [585, 382] width 41 height 9
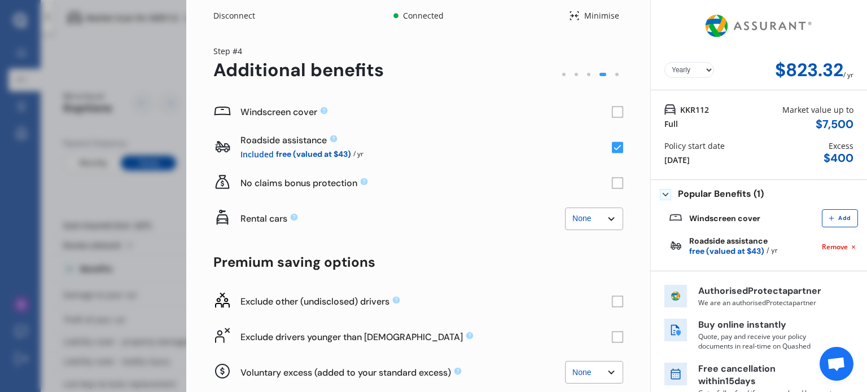
scroll to position [0, 0]
click at [613, 115] on rect at bounding box center [617, 112] width 11 height 11
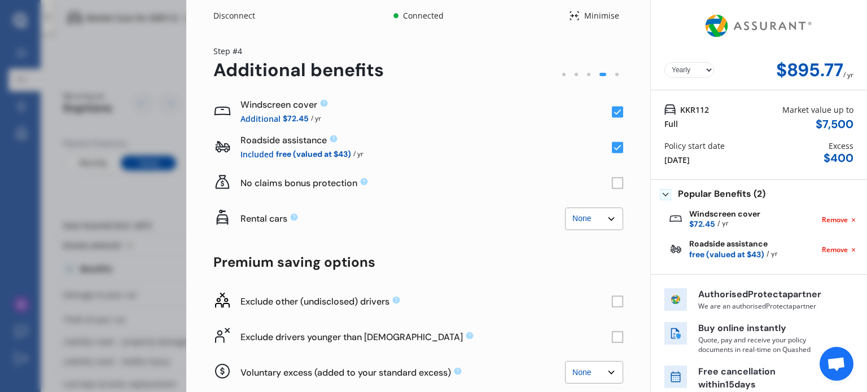
click at [613, 115] on rect at bounding box center [617, 112] width 11 height 11
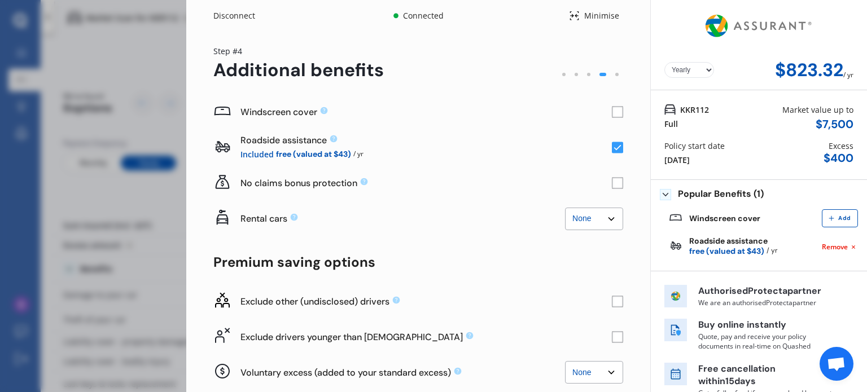
click at [613, 115] on rect at bounding box center [617, 112] width 11 height 11
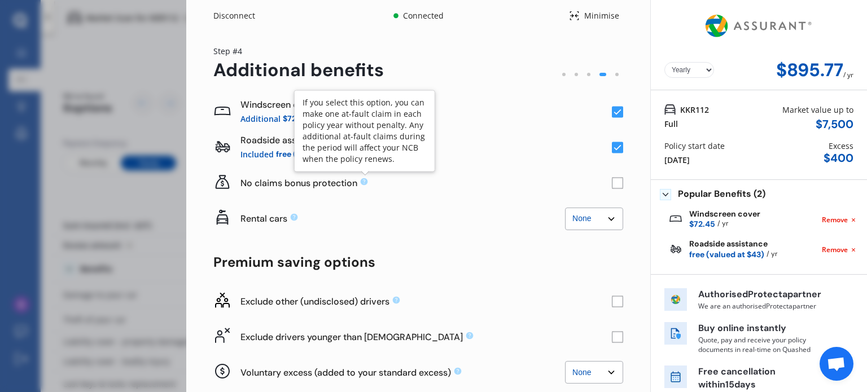
click at [365, 182] on icon at bounding box center [364, 181] width 7 height 7
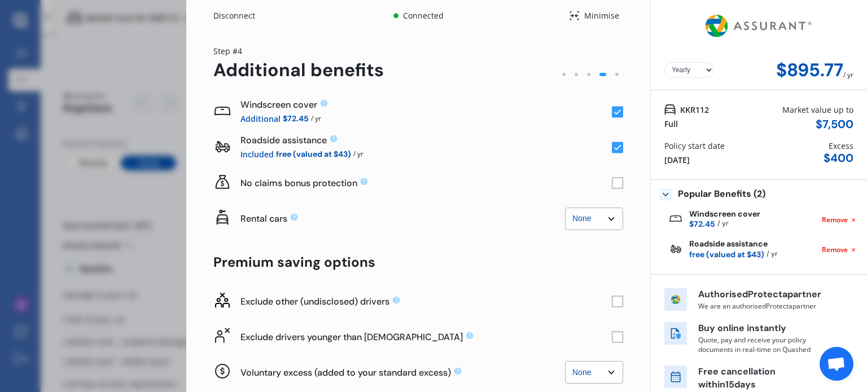
click at [612, 181] on rect at bounding box center [617, 183] width 11 height 11
click at [849, 249] on icon at bounding box center [853, 249] width 9 height 9
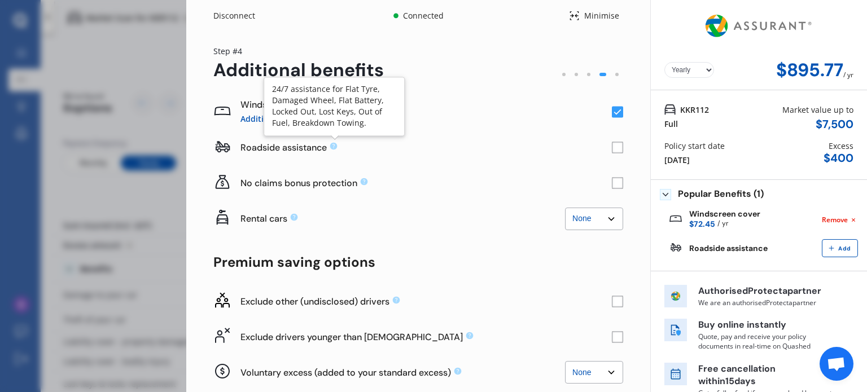
click at [331, 147] on icon at bounding box center [333, 146] width 7 height 7
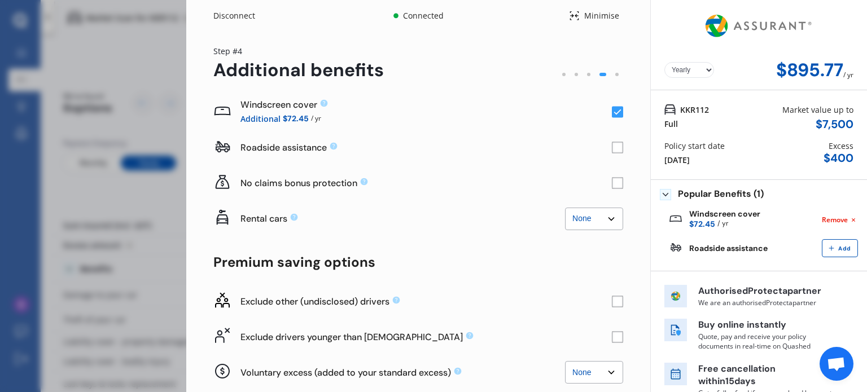
click at [616, 150] on rect at bounding box center [617, 147] width 11 height 11
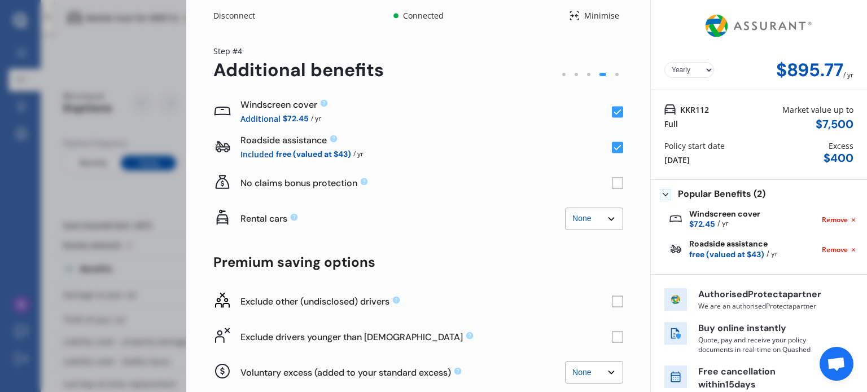
click at [613, 107] on rect at bounding box center [617, 112] width 11 height 11
